Goal: Task Accomplishment & Management: Manage account settings

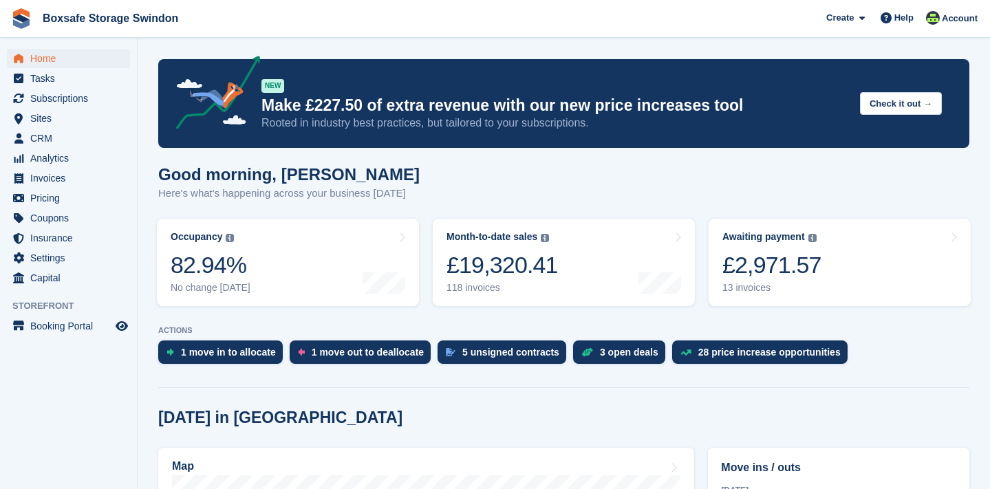
click at [54, 57] on span "Home" at bounding box center [71, 58] width 83 height 19
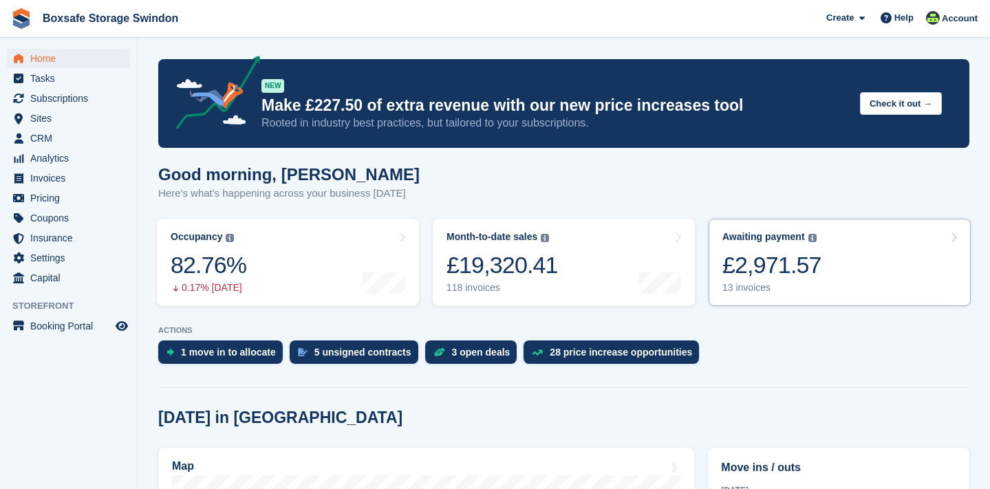
click at [751, 272] on div "£2,971.57" at bounding box center [771, 265] width 99 height 28
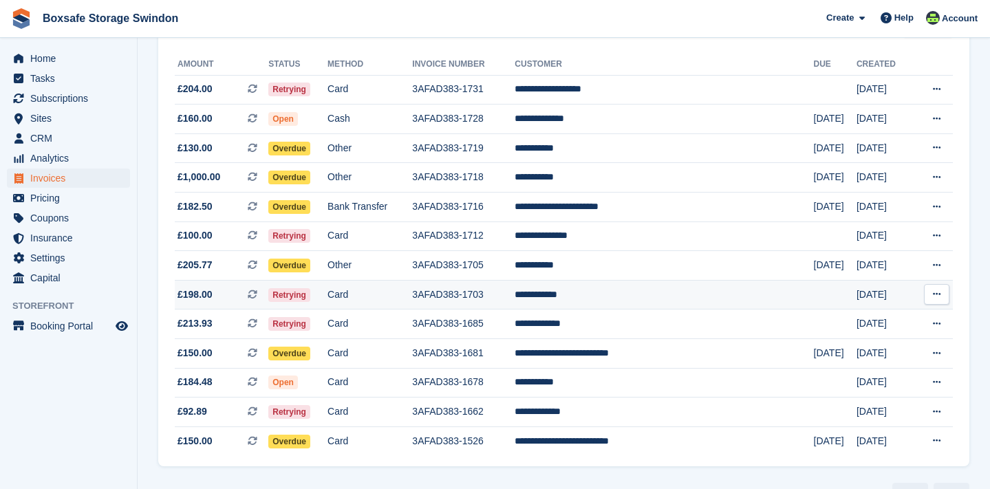
scroll to position [152, 0]
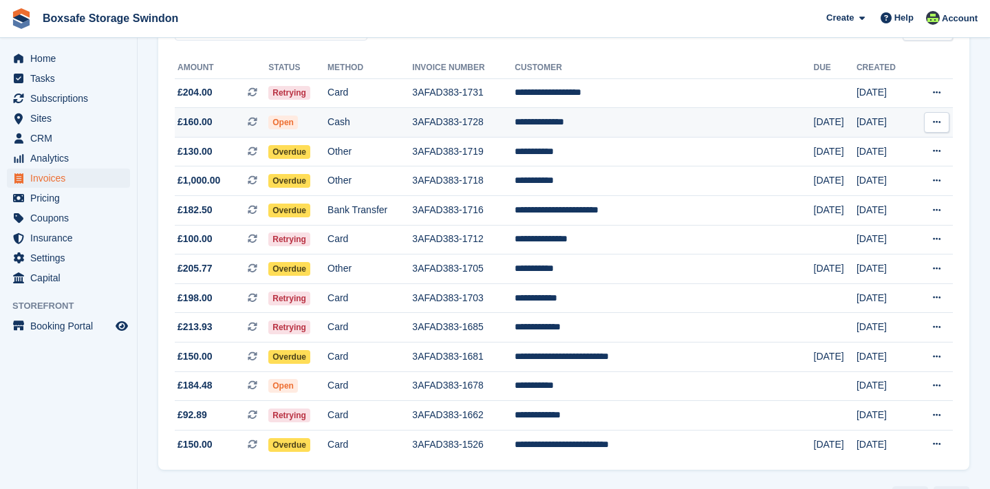
click at [477, 125] on td "3AFAD383-1728" at bounding box center [463, 123] width 102 height 30
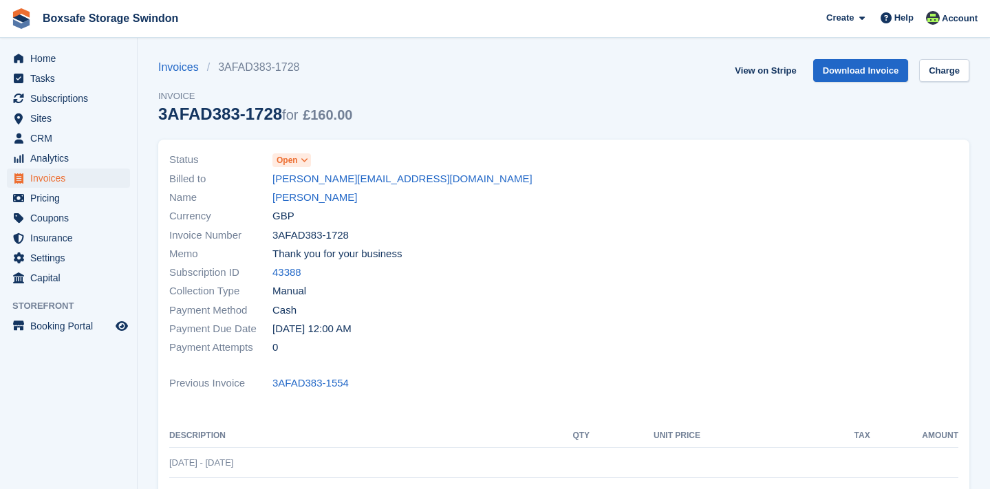
click at [304, 158] on icon at bounding box center [305, 160] width 8 height 8
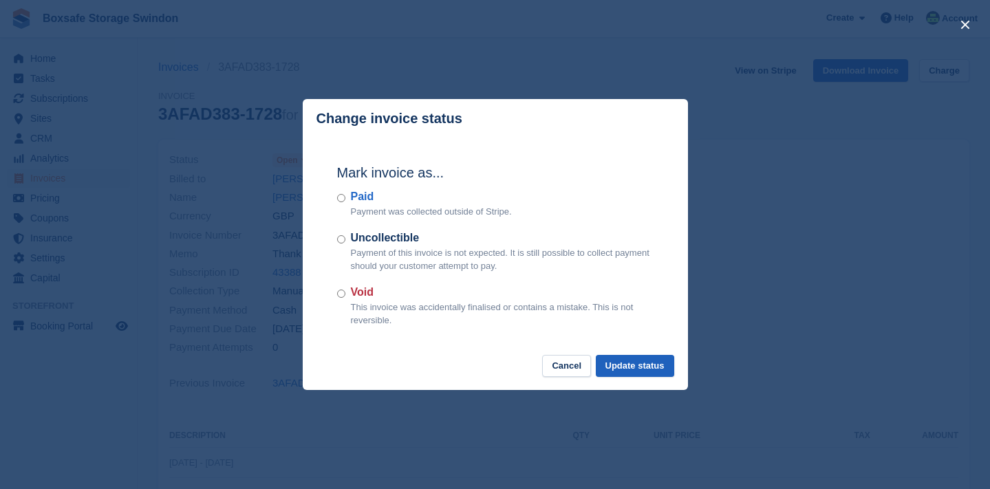
click at [634, 364] on button "Update status" at bounding box center [635, 366] width 78 height 23
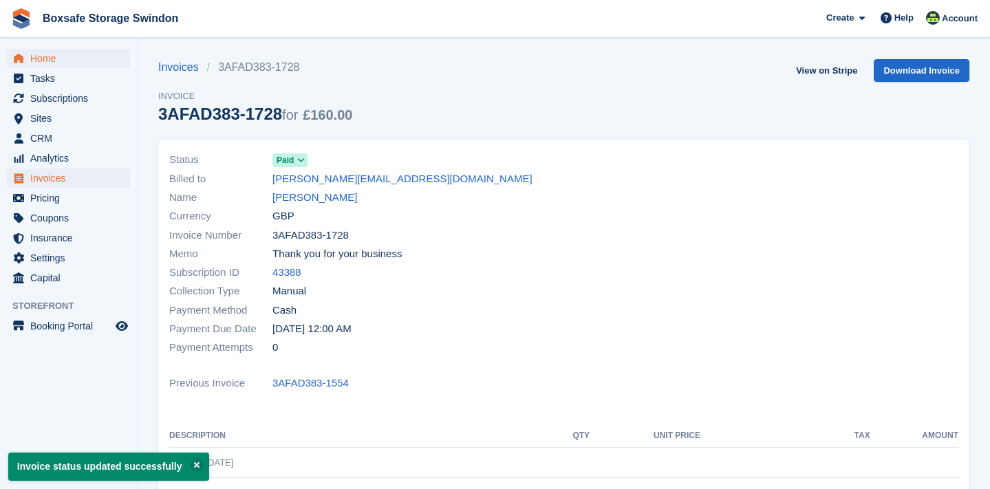
click at [50, 58] on span "Home" at bounding box center [71, 58] width 83 height 19
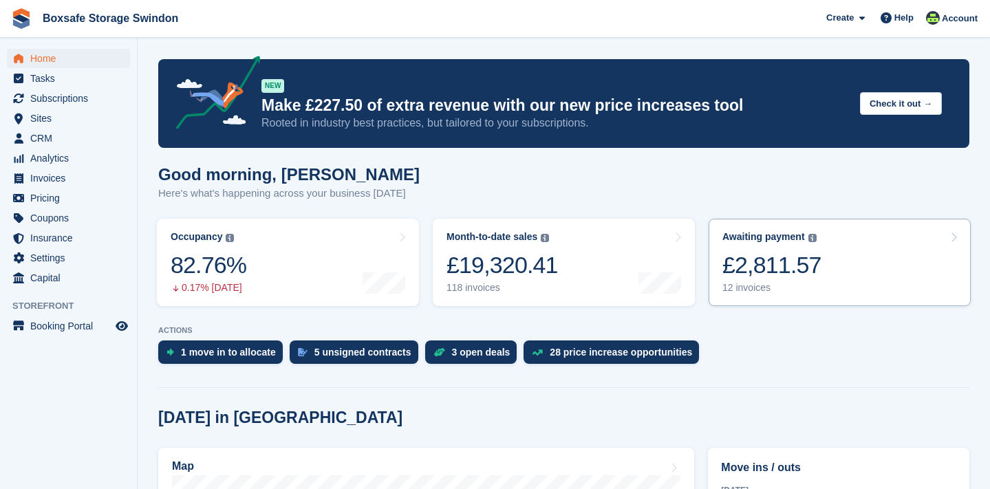
click at [777, 279] on div "Awaiting payment The total outstanding balance on all open invoices. £2,811.57 …" at bounding box center [771, 262] width 99 height 63
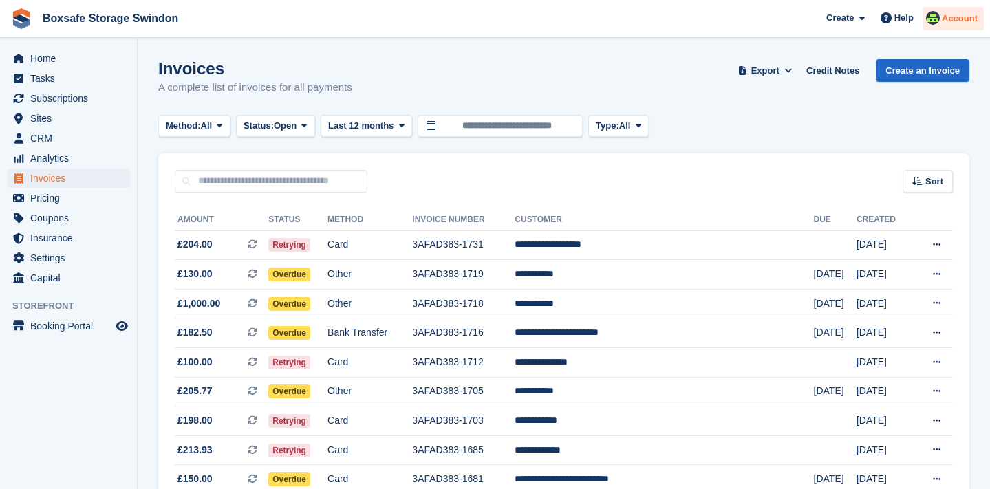
click at [950, 21] on span "Account" at bounding box center [960, 19] width 36 height 14
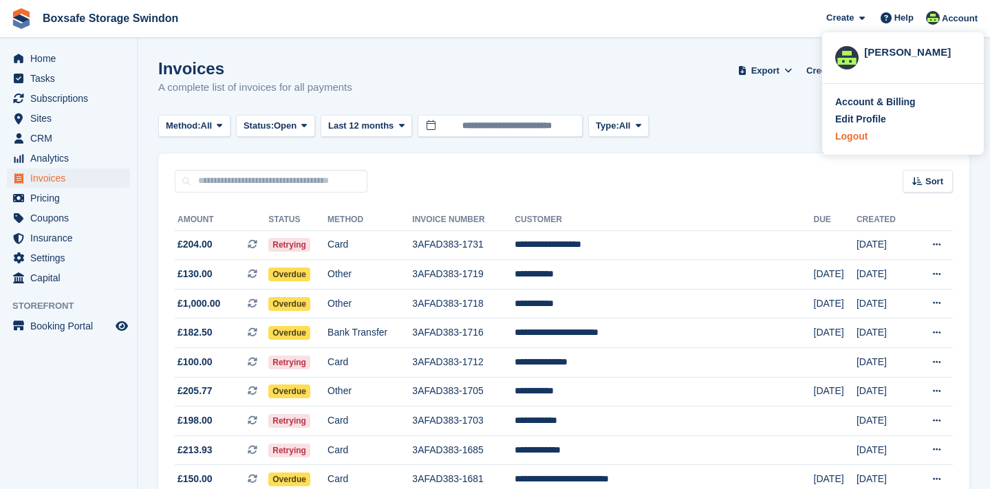
click at [865, 138] on div "Logout" at bounding box center [851, 136] width 32 height 14
